Goal: Navigation & Orientation: Find specific page/section

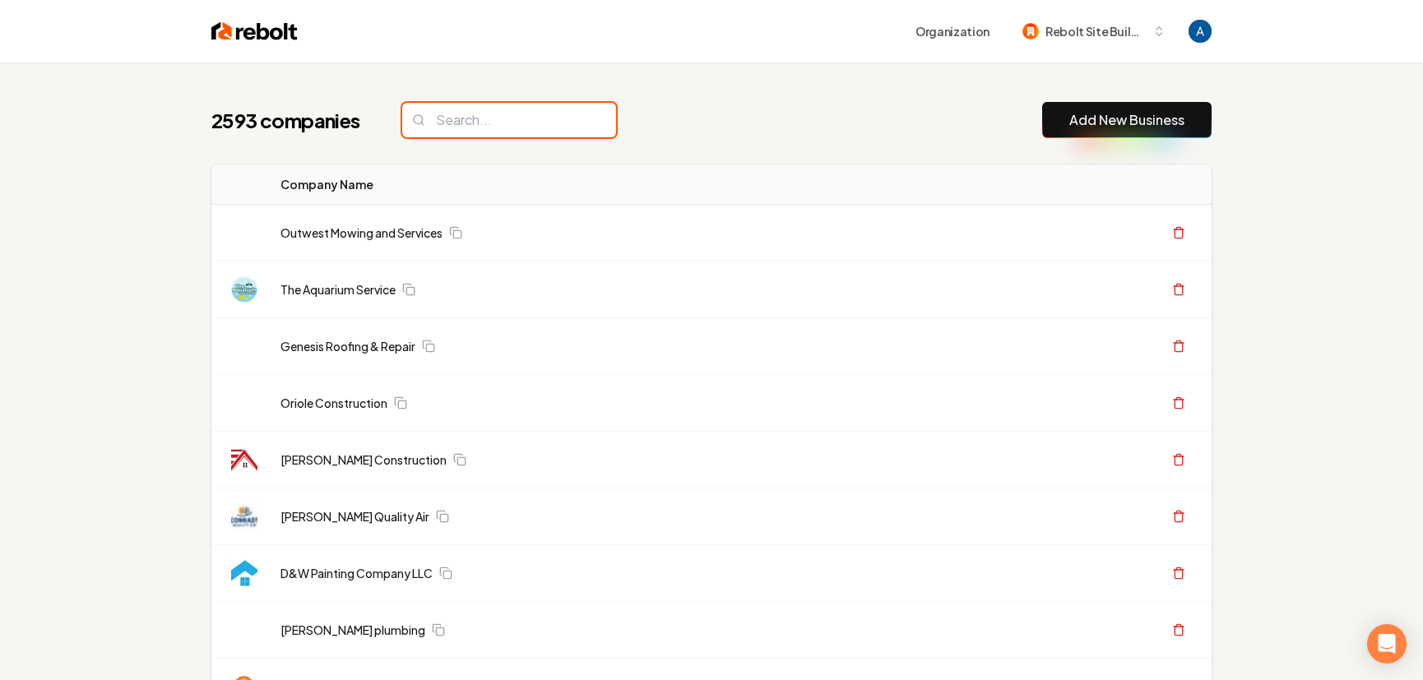
click at [497, 123] on input "search" at bounding box center [509, 120] width 214 height 35
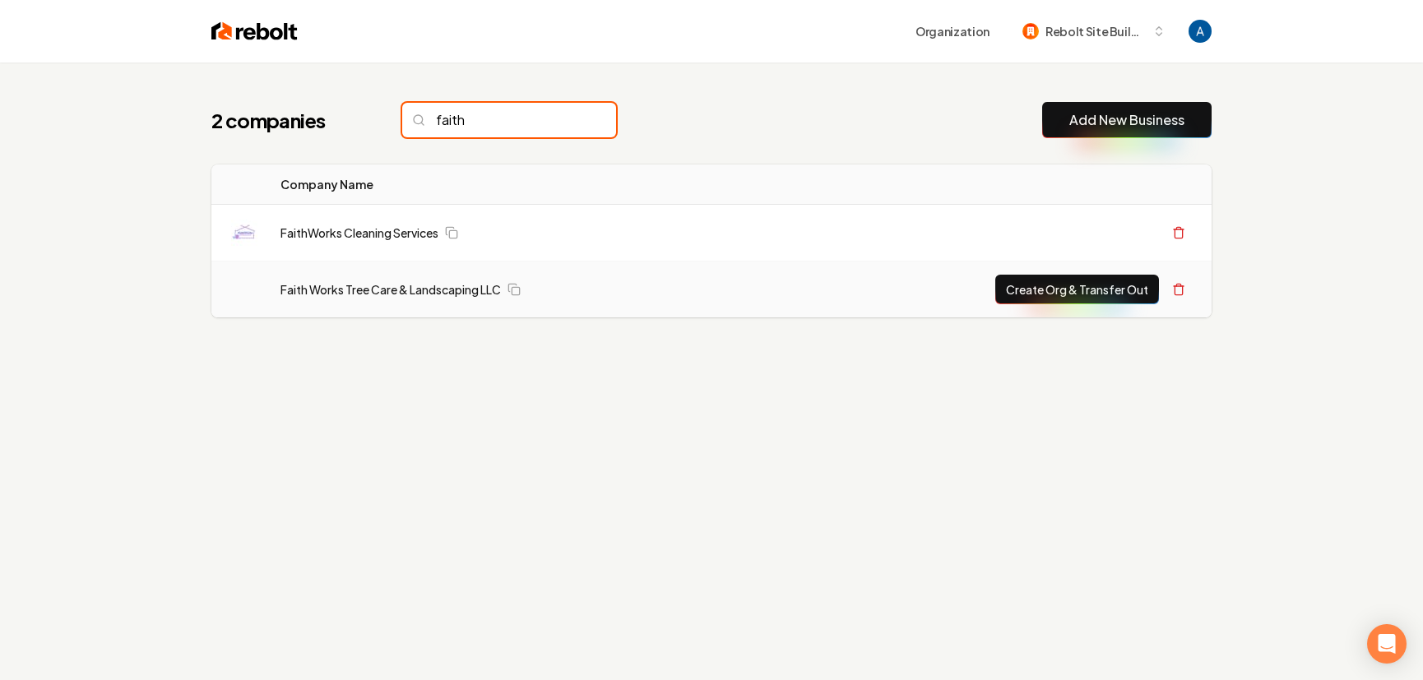
type input "faith"
click at [405, 298] on td "Faith Works Tree Care & Landscaping LLC" at bounding box center [520, 289] width 507 height 57
click at [408, 294] on link "Faith Works Tree Care & Landscaping LLC" at bounding box center [390, 289] width 220 height 16
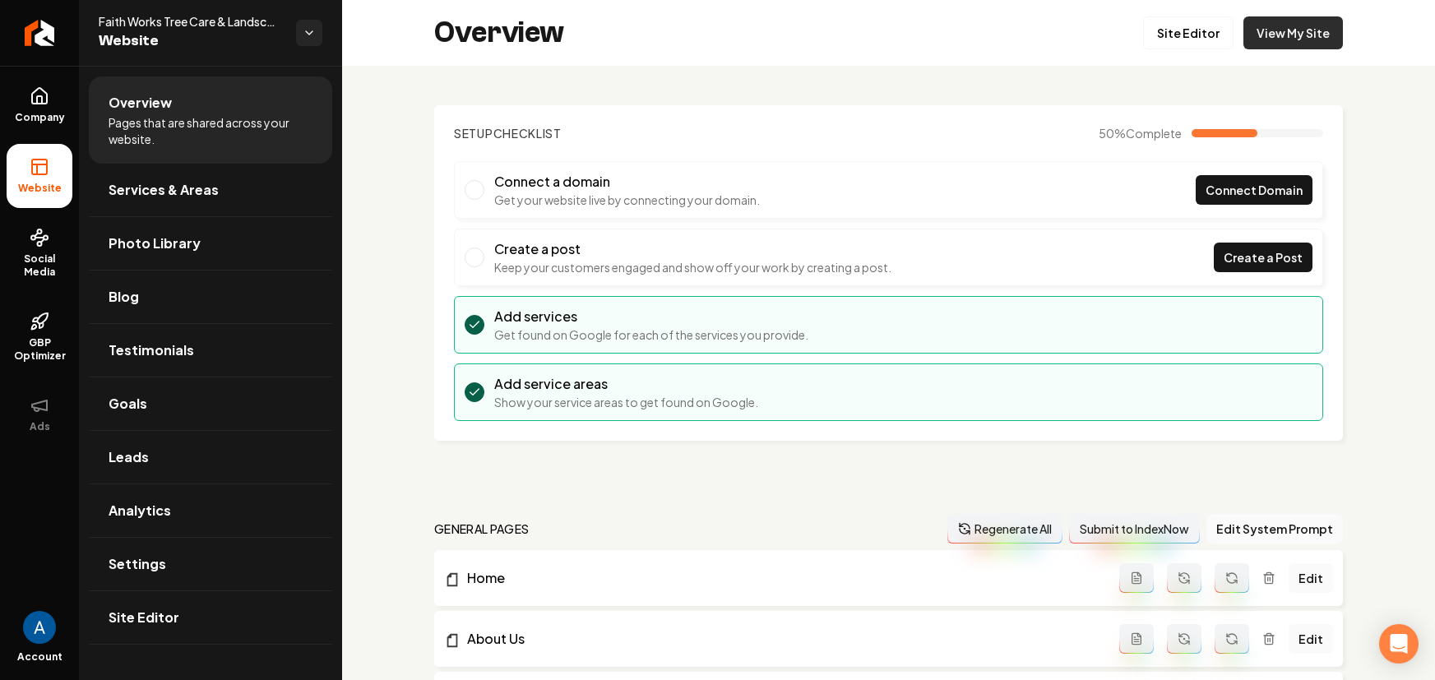
click at [1249, 39] on link "View My Site" at bounding box center [1292, 32] width 99 height 33
